Goal: Information Seeking & Learning: Learn about a topic

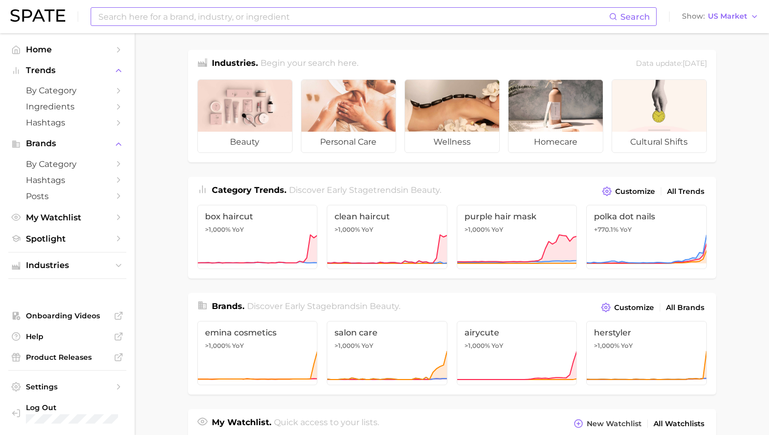
click at [141, 17] on input at bounding box center [353, 17] width 512 height 18
type input "easy makeup"
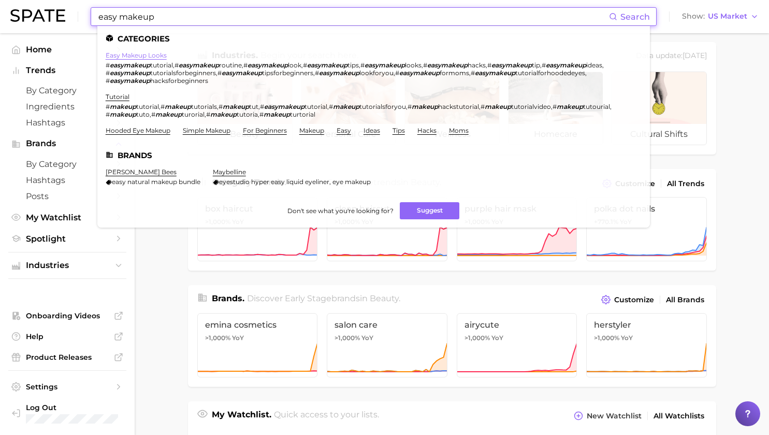
scroll to position [12, 0]
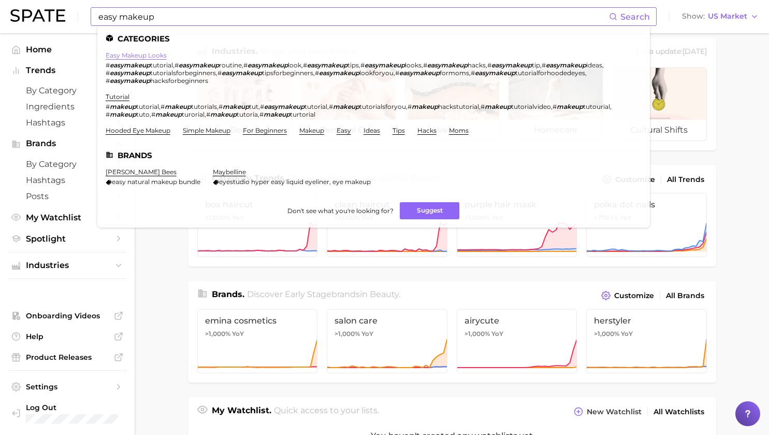
click at [137, 55] on link "easy makeup looks" at bounding box center [136, 55] width 61 height 8
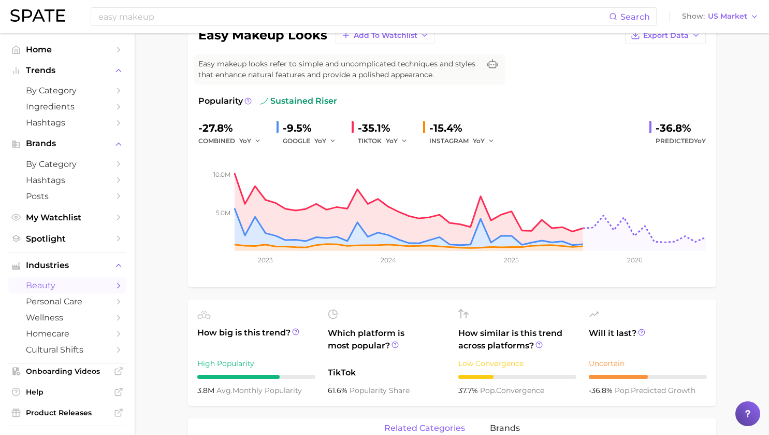
scroll to position [44, 0]
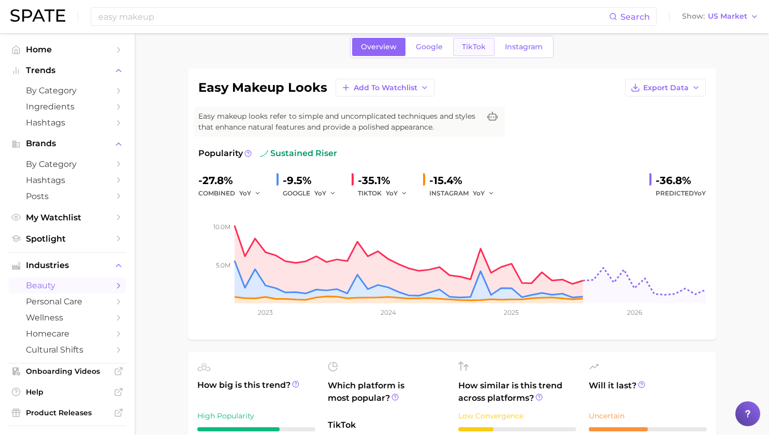
click at [470, 48] on span "TikTok" at bounding box center [474, 46] width 24 height 9
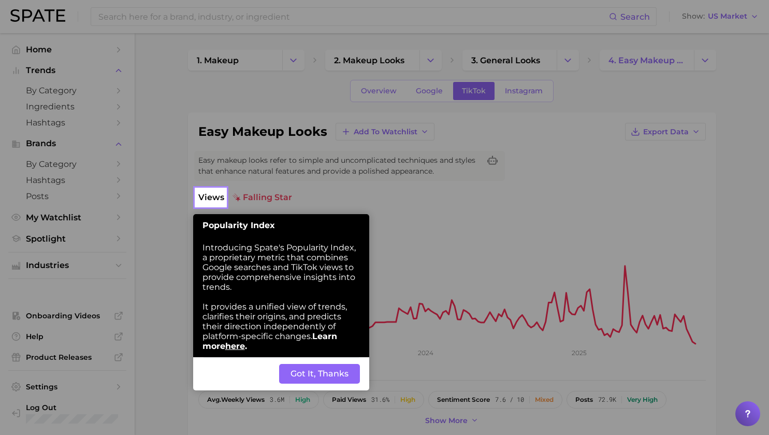
click at [318, 379] on button "Got It, Thanks" at bounding box center [319, 374] width 81 height 20
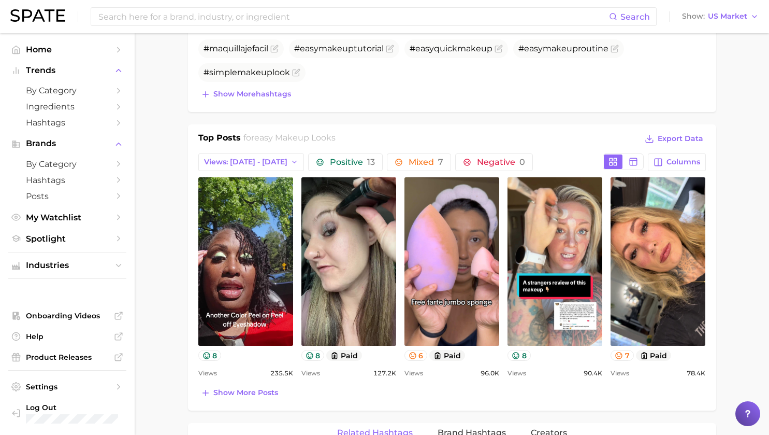
scroll to position [472, 0]
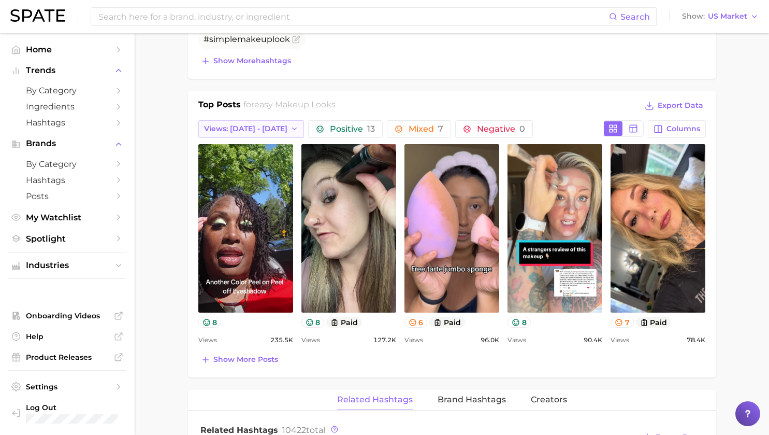
click at [238, 128] on span "Views: Sep 28 - Oct 5" at bounding box center [245, 128] width 83 height 9
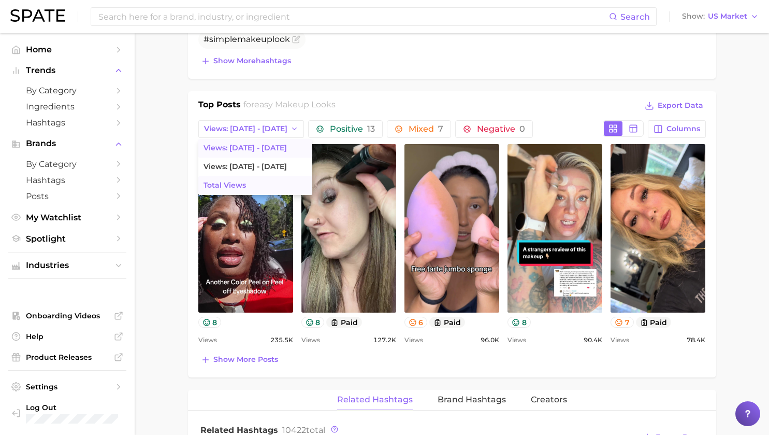
click at [262, 185] on button "Total Views" at bounding box center [255, 185] width 114 height 19
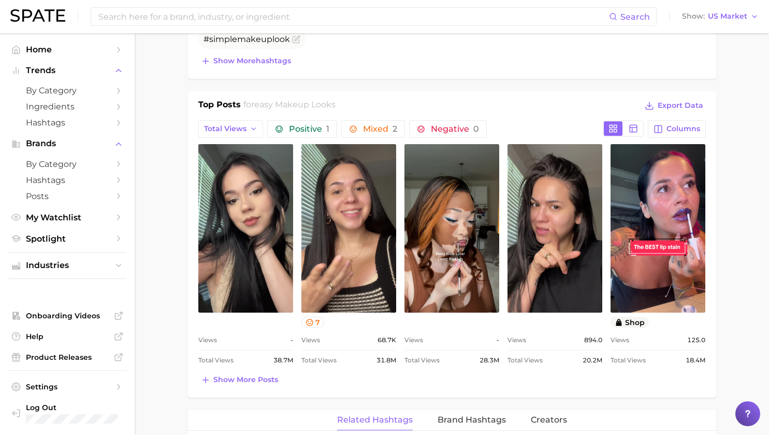
scroll to position [0, 0]
click at [235, 382] on span "Show more posts" at bounding box center [245, 379] width 65 height 9
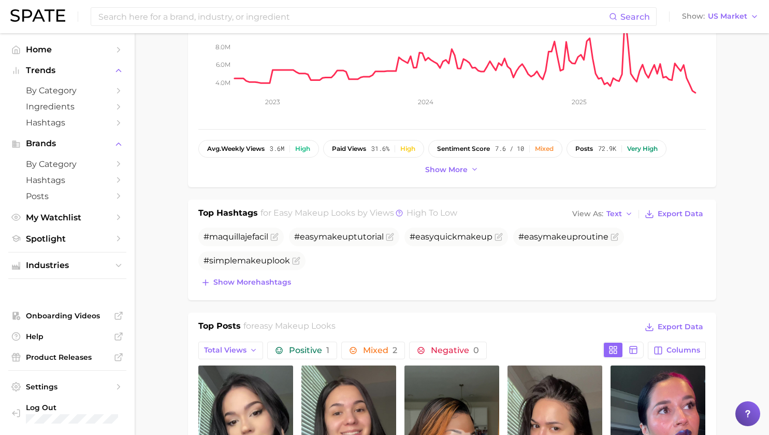
scroll to position [315, 0]
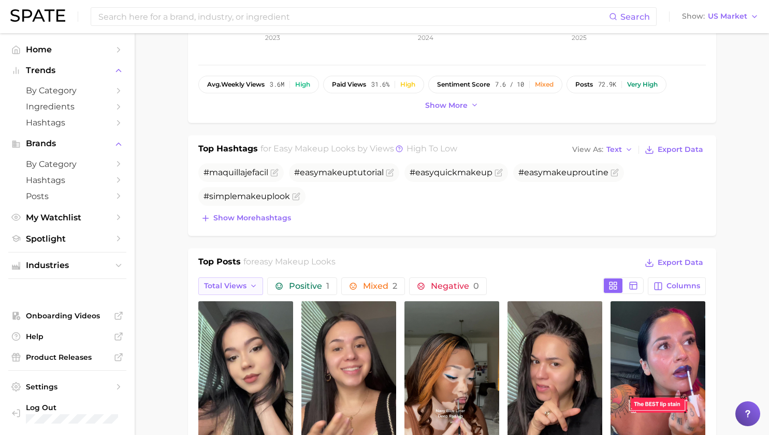
click at [210, 285] on span "Total Views" at bounding box center [225, 285] width 42 height 9
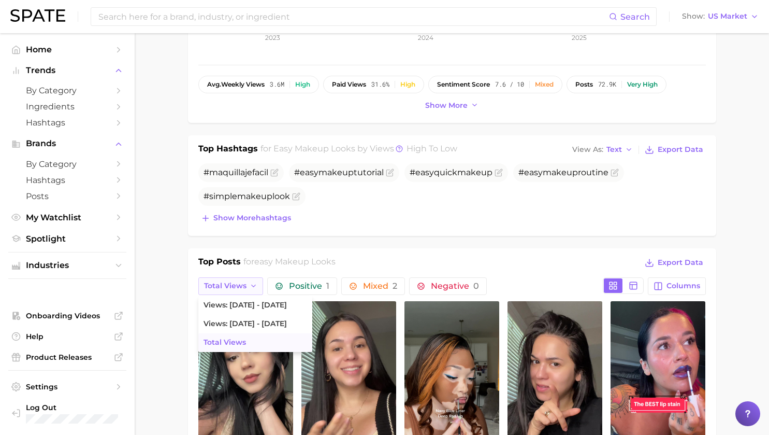
click at [214, 286] on span "Total Views" at bounding box center [225, 285] width 42 height 9
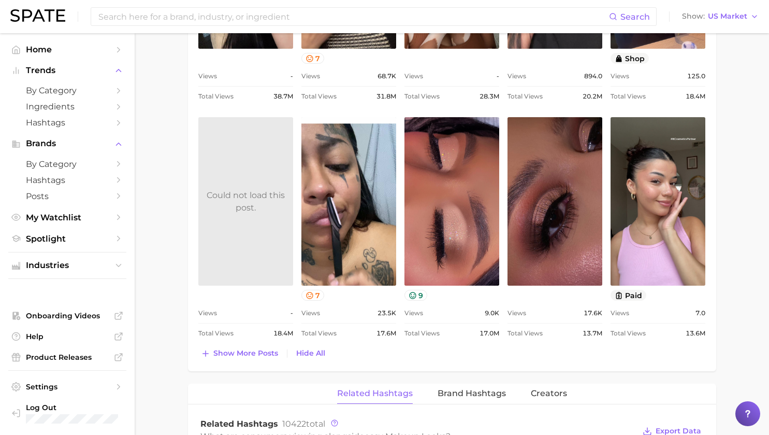
scroll to position [767, 0]
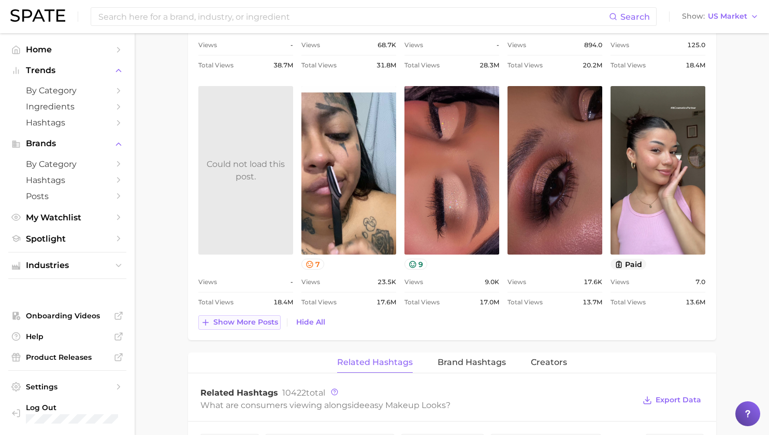
click at [236, 326] on span "Show more posts" at bounding box center [245, 321] width 65 height 9
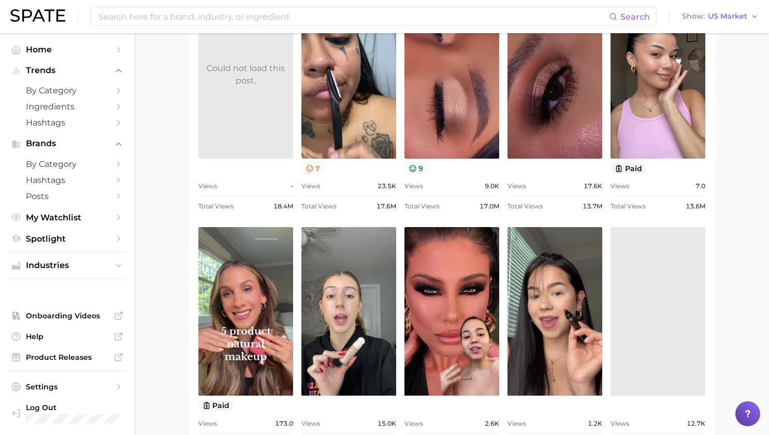
scroll to position [0, 0]
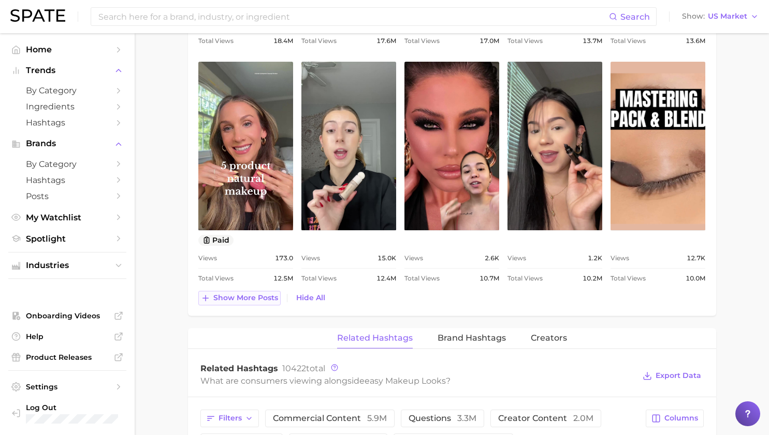
click at [251, 294] on span "Show more posts" at bounding box center [245, 297] width 65 height 9
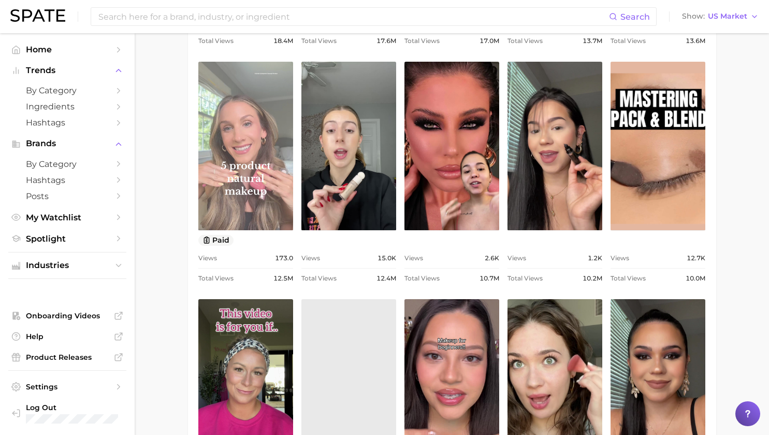
click at [245, 200] on link "view post on TikTok" at bounding box center [245, 146] width 95 height 168
